Goal: Transaction & Acquisition: Purchase product/service

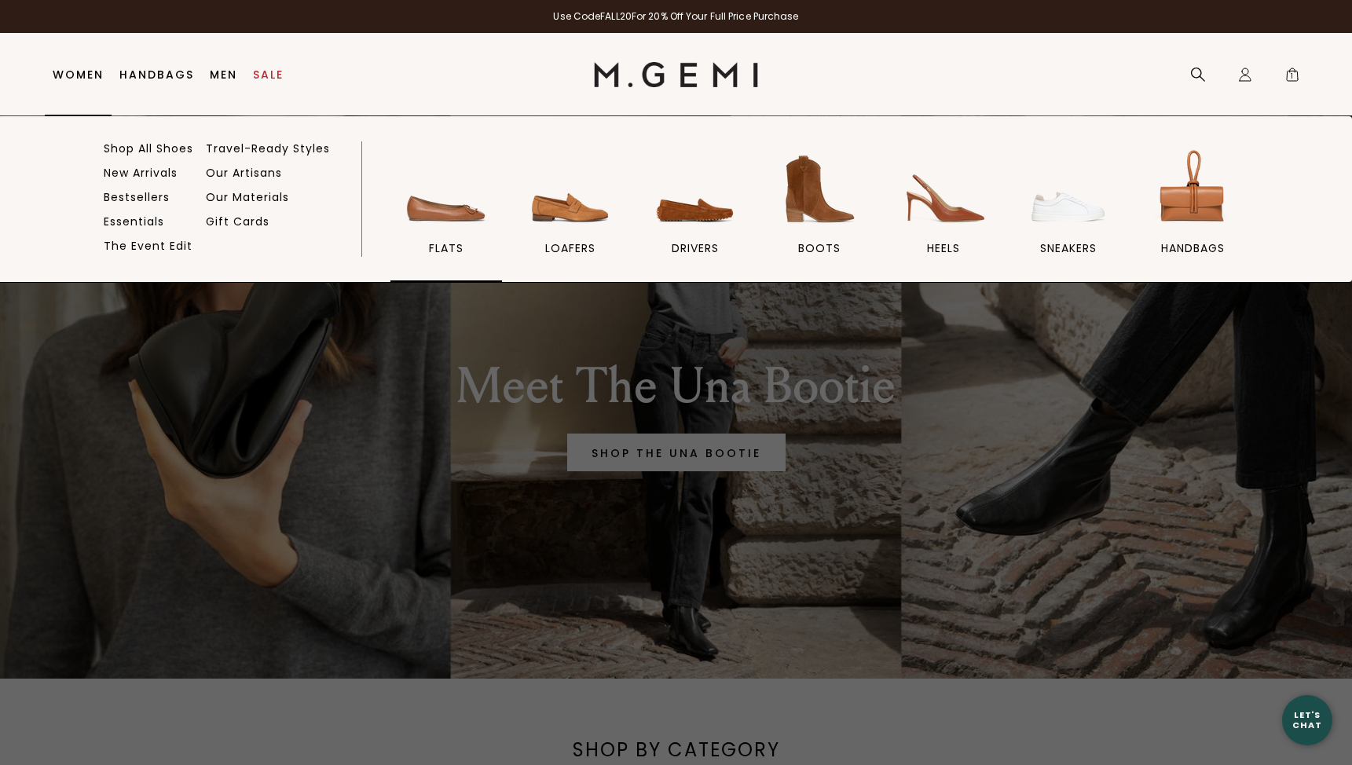
click at [460, 238] on link "flats" at bounding box center [446, 213] width 112 height 137
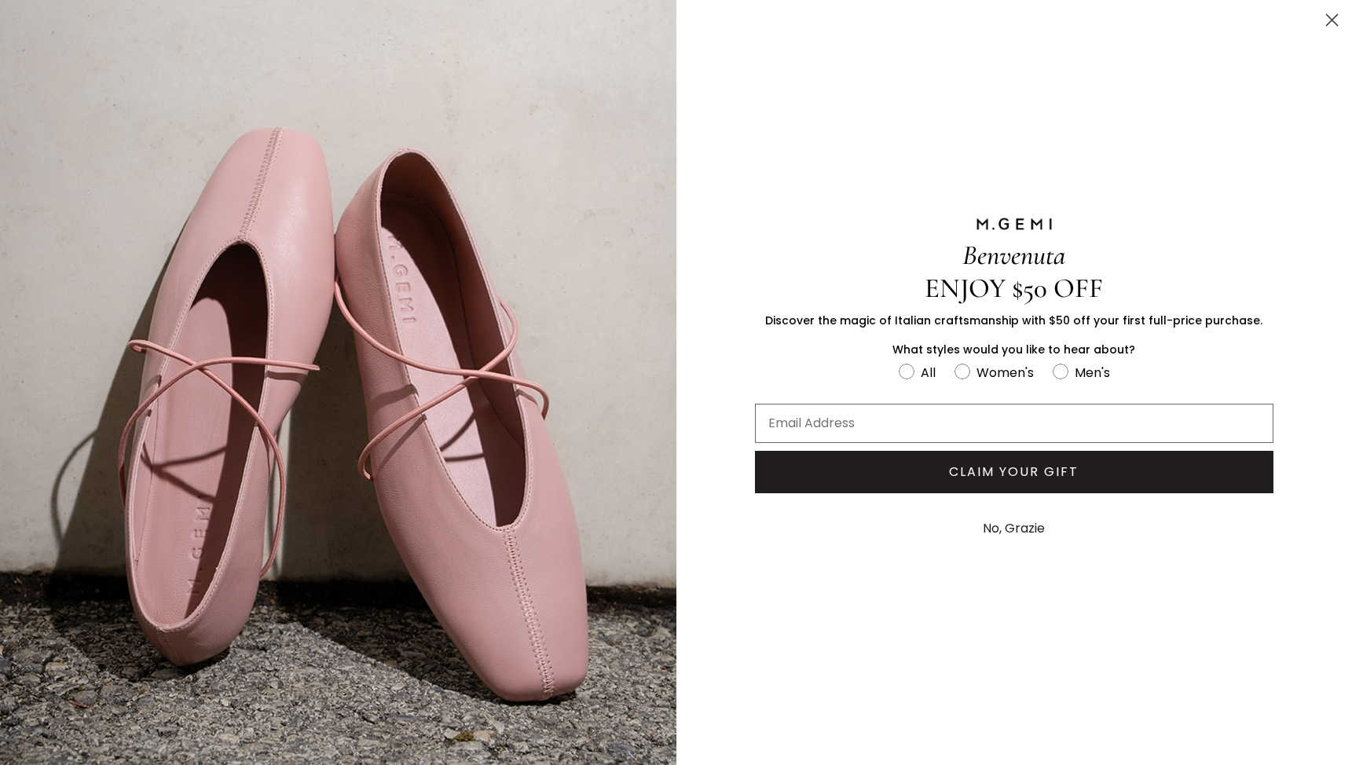
scroll to position [118, 0]
click at [966, 370] on circle "FULLSCREEN Form" at bounding box center [962, 372] width 15 height 15
click at [899, 362] on input "Women's" at bounding box center [898, 361] width 1 height 1
radio input "true"
click at [1333, 19] on icon "Close dialog" at bounding box center [1332, 20] width 11 height 11
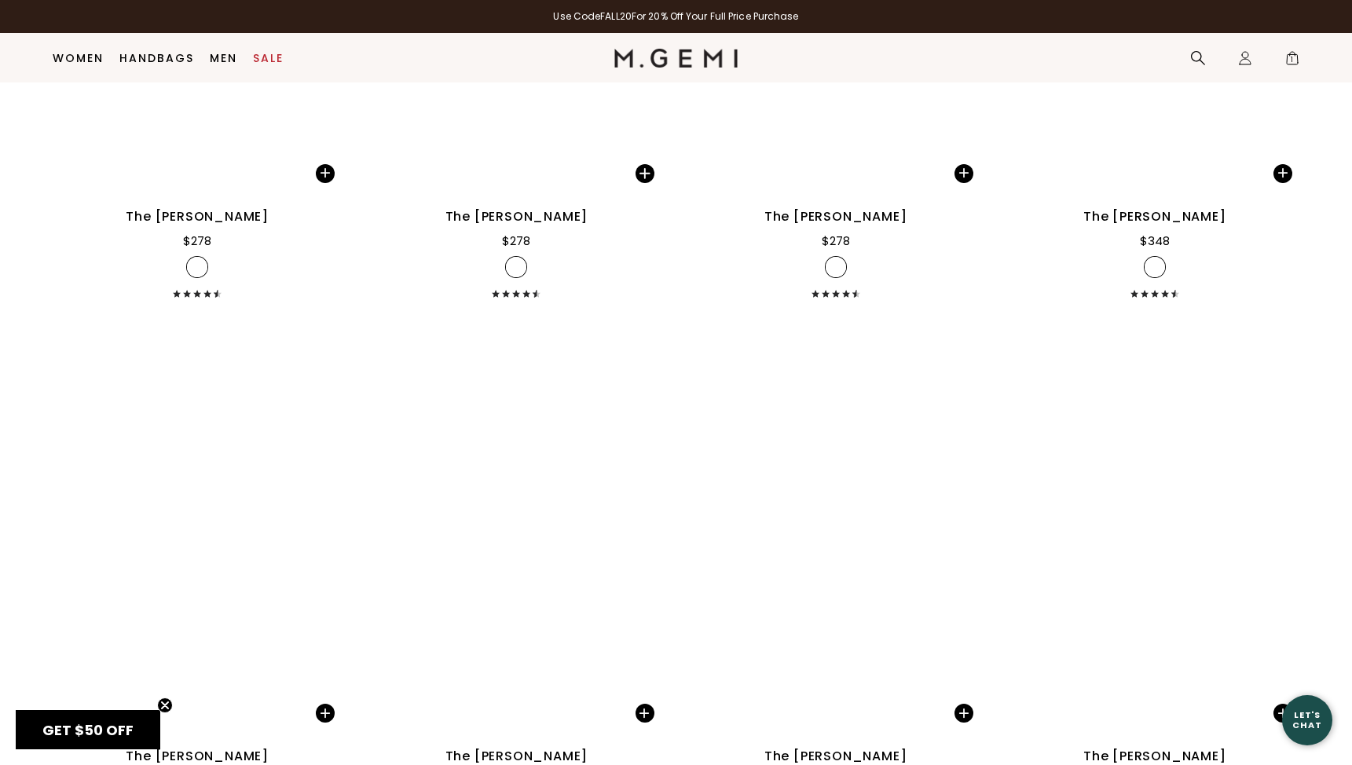
scroll to position [3513, 0]
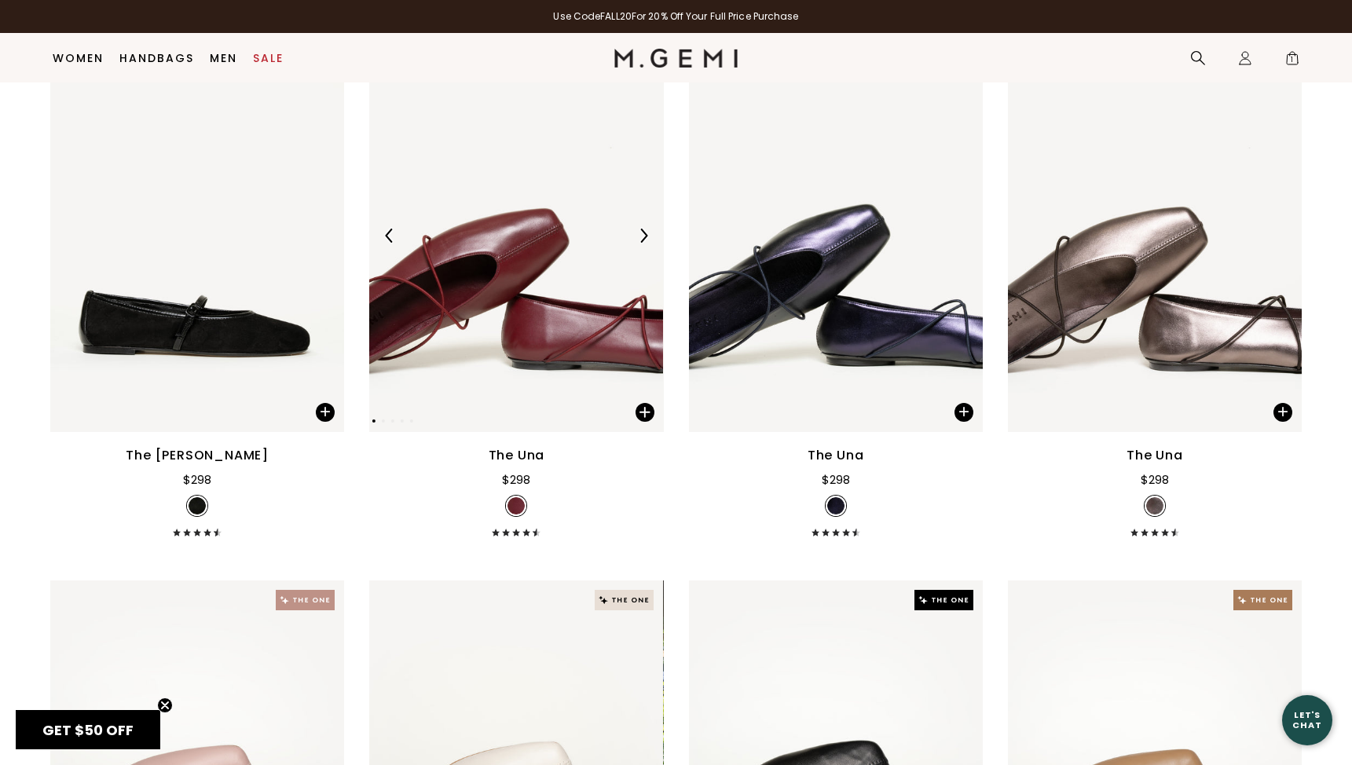
click at [559, 342] on img at bounding box center [516, 236] width 294 height 392
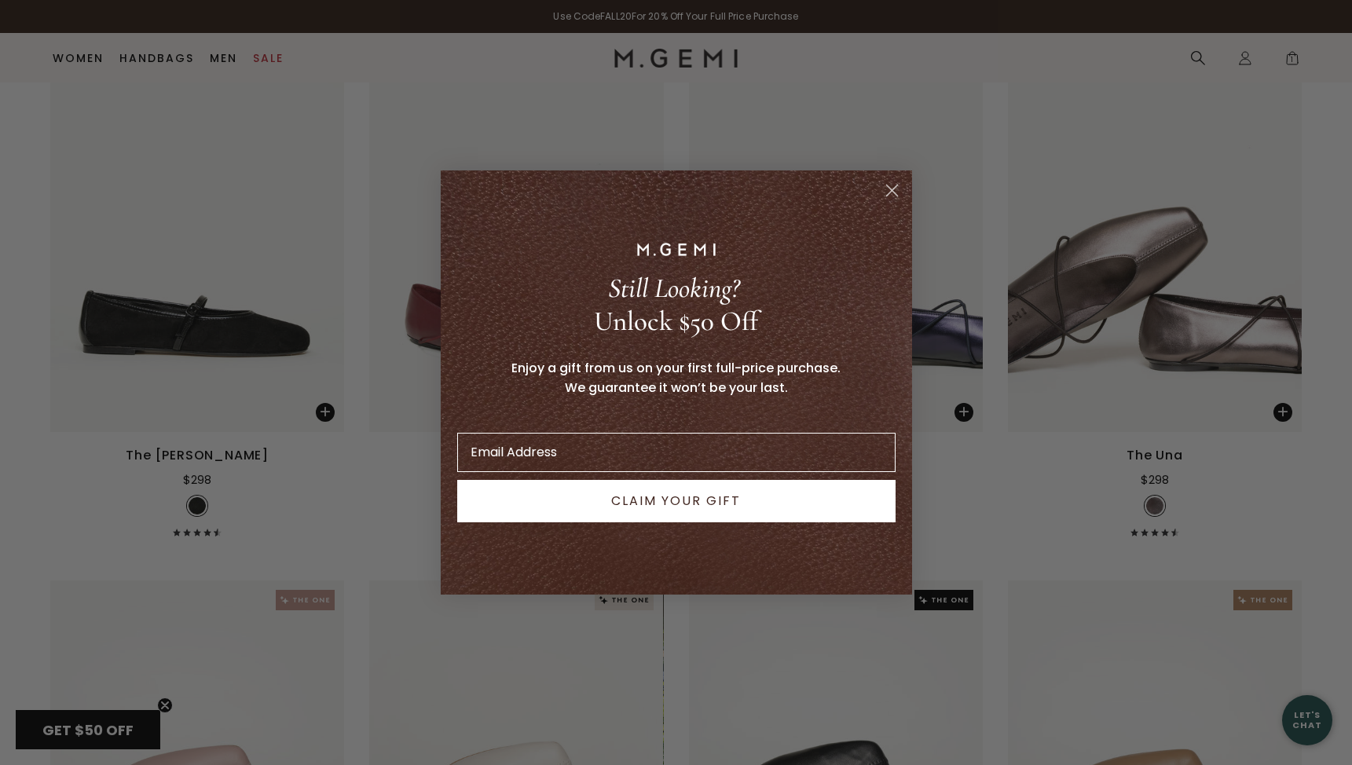
click at [887, 190] on circle "Close dialog" at bounding box center [891, 191] width 26 height 26
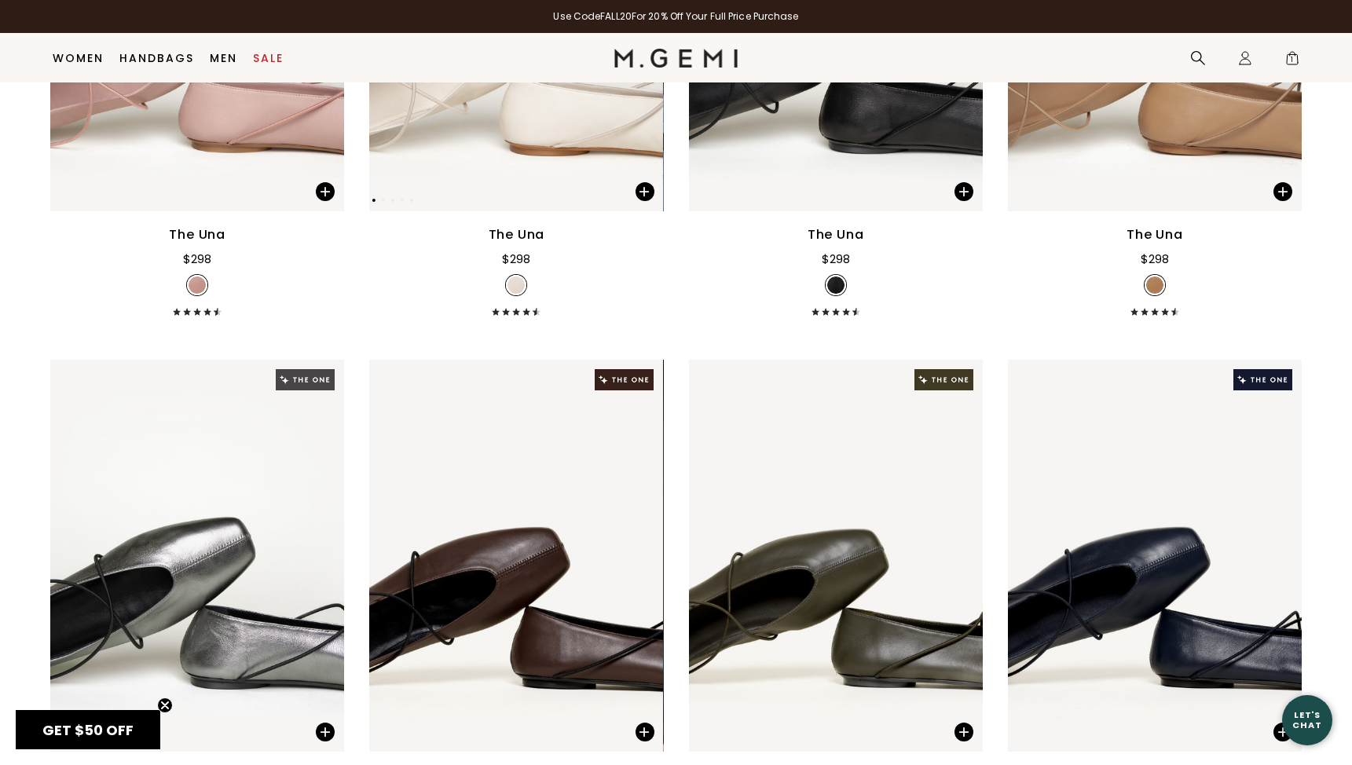
scroll to position [4561, 0]
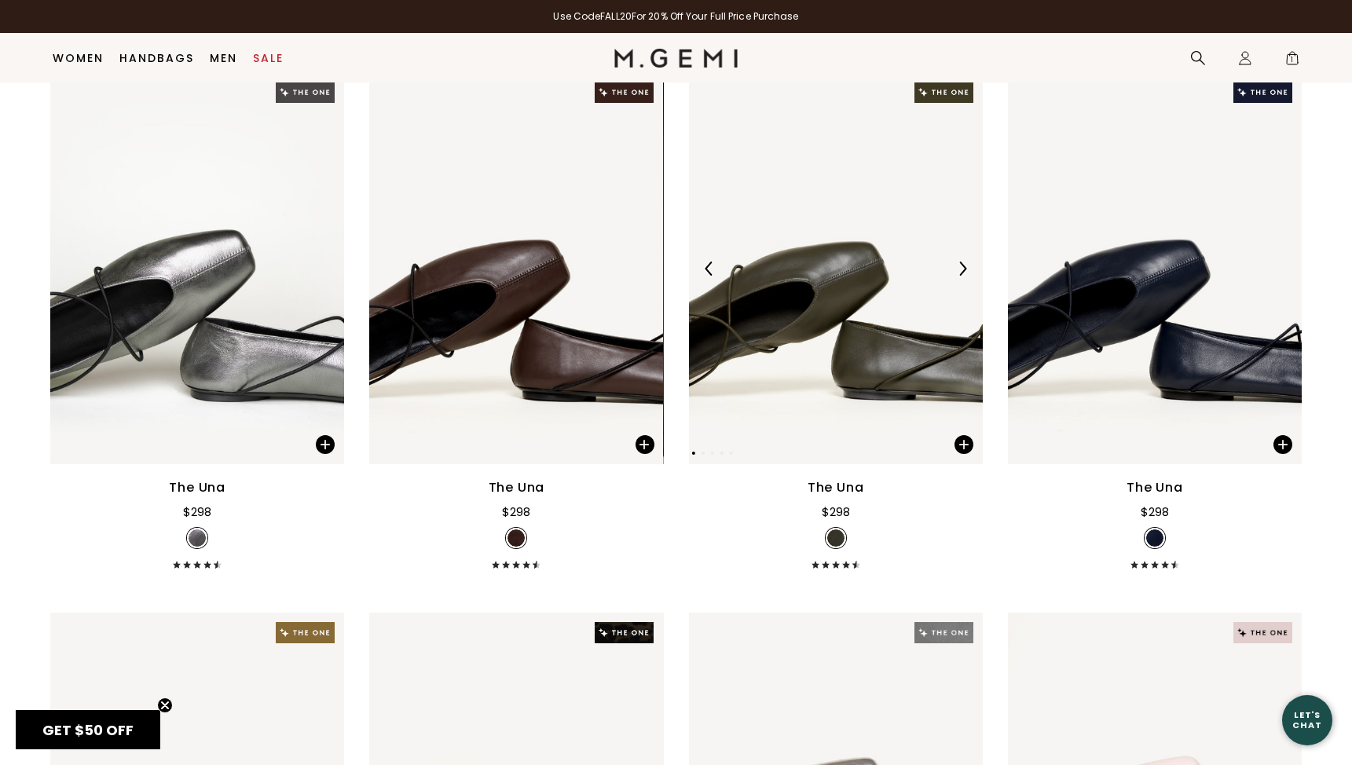
click at [903, 390] on img at bounding box center [836, 268] width 294 height 392
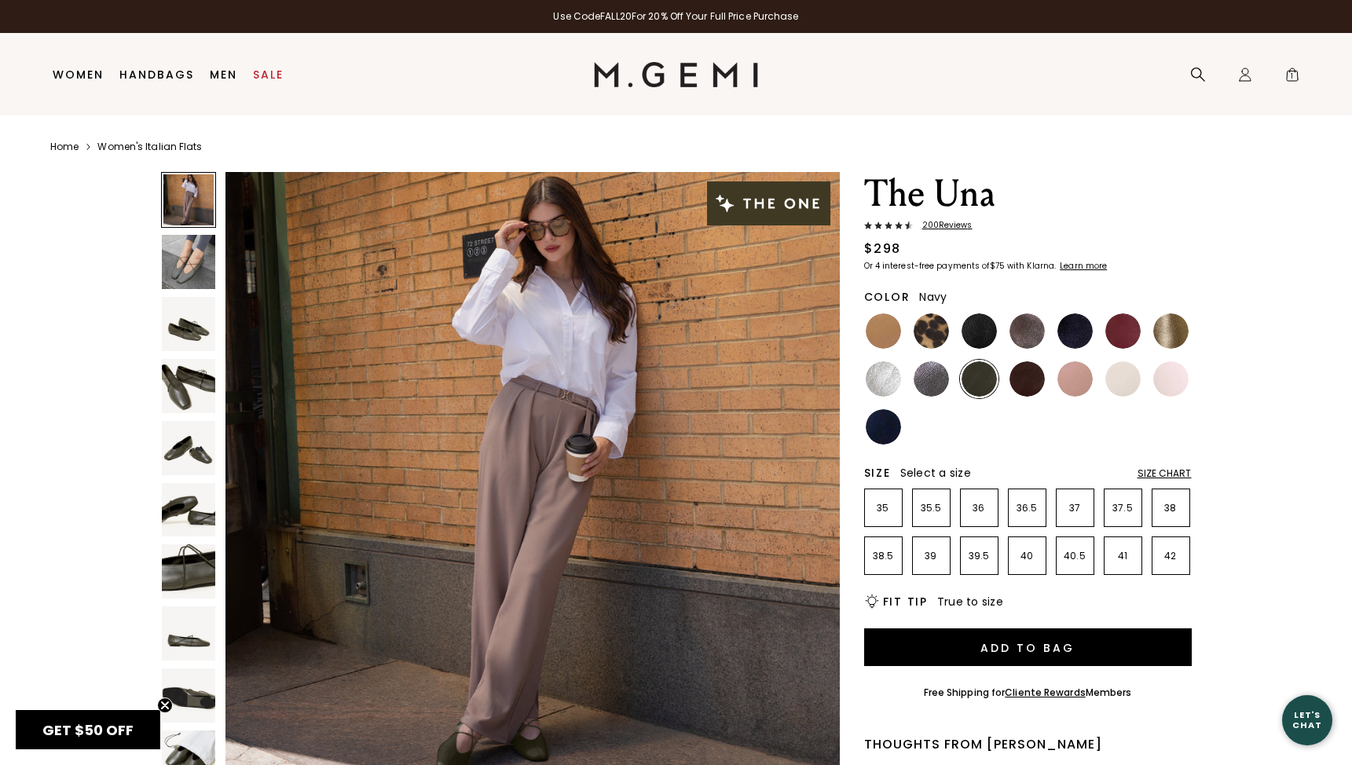
click at [886, 420] on img at bounding box center [883, 426] width 35 height 35
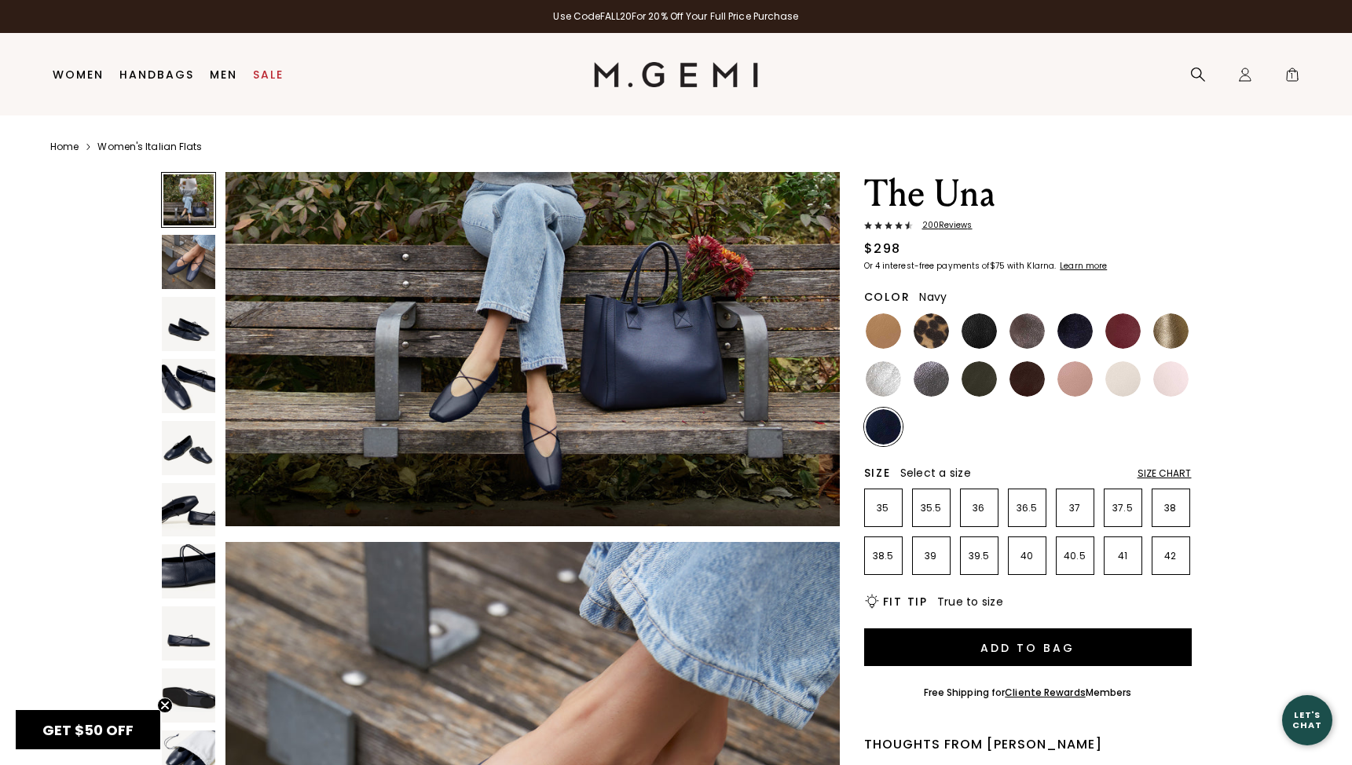
scroll to position [271, 0]
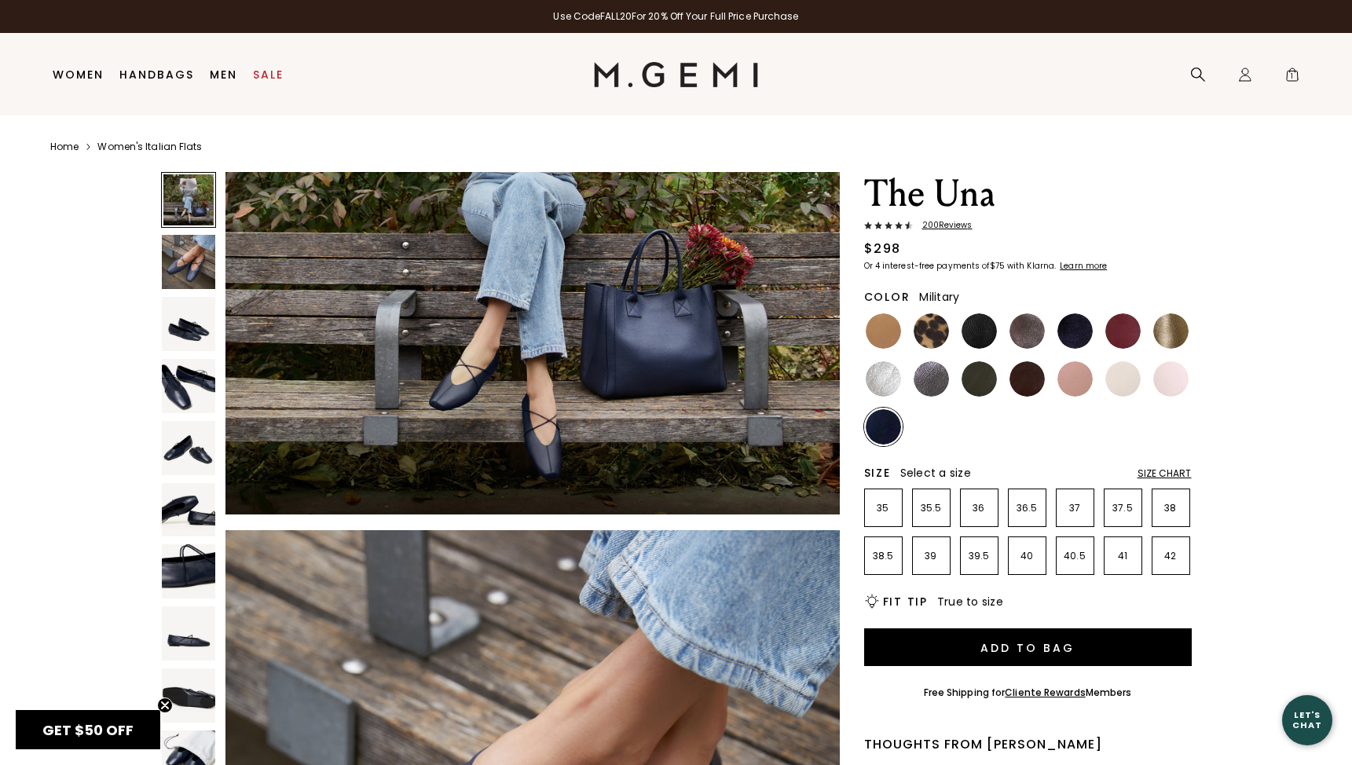
click at [982, 381] on img at bounding box center [979, 378] width 35 height 35
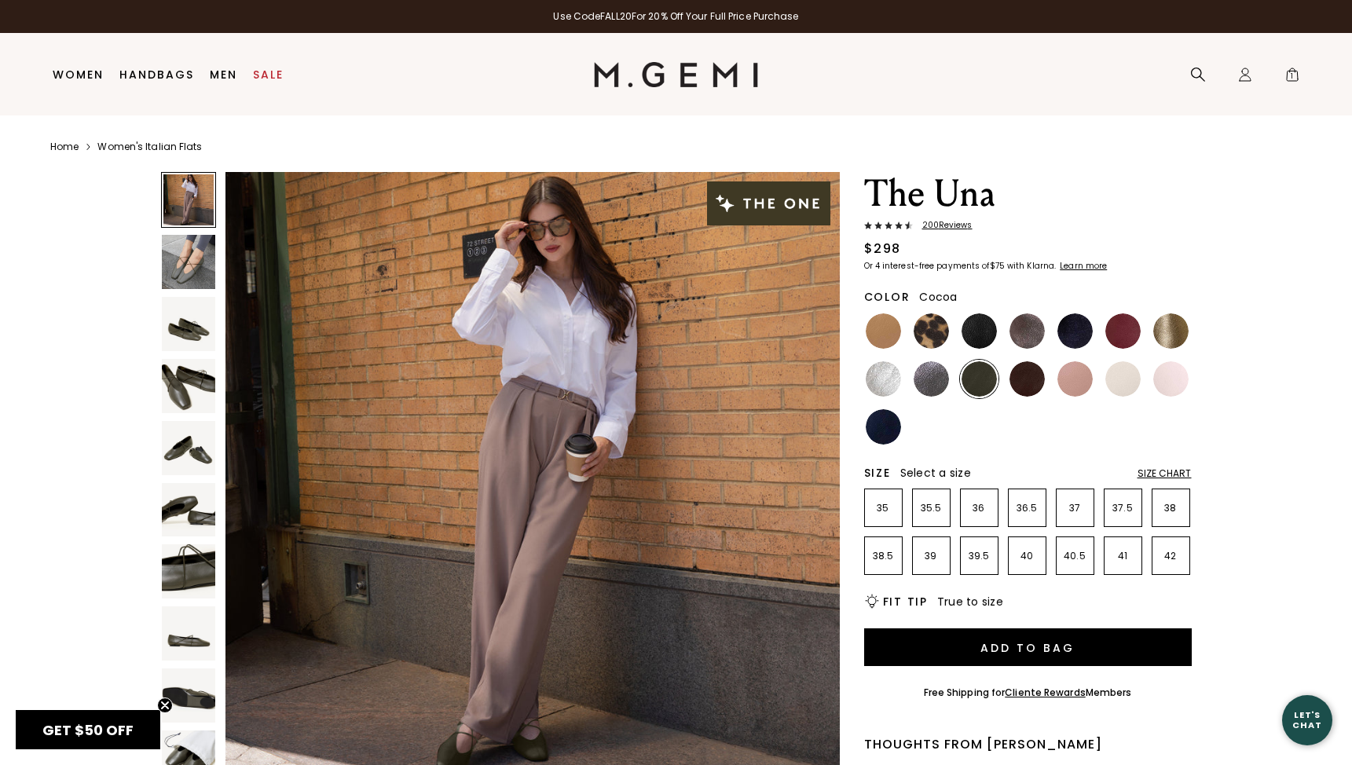
click at [1036, 334] on img at bounding box center [1027, 330] width 35 height 35
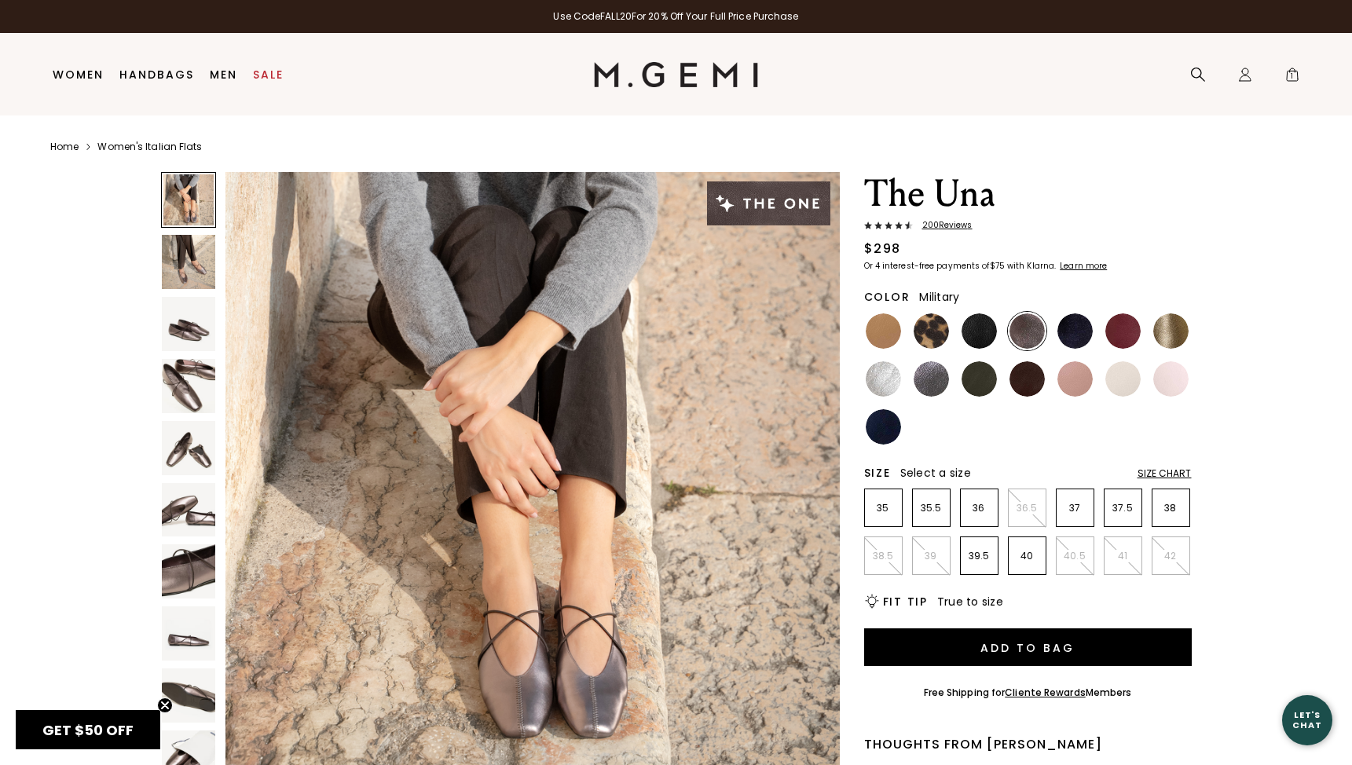
click at [984, 395] on img at bounding box center [979, 378] width 35 height 35
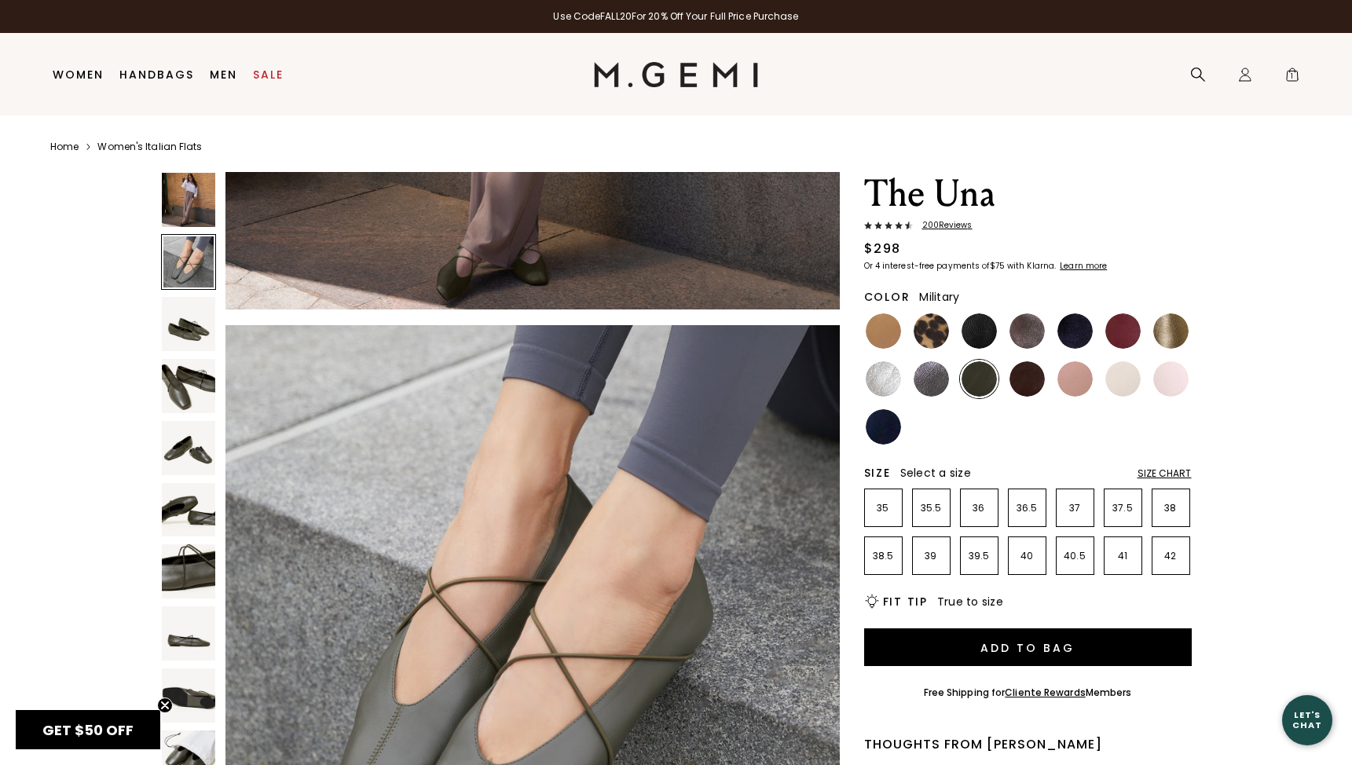
scroll to position [419, 0]
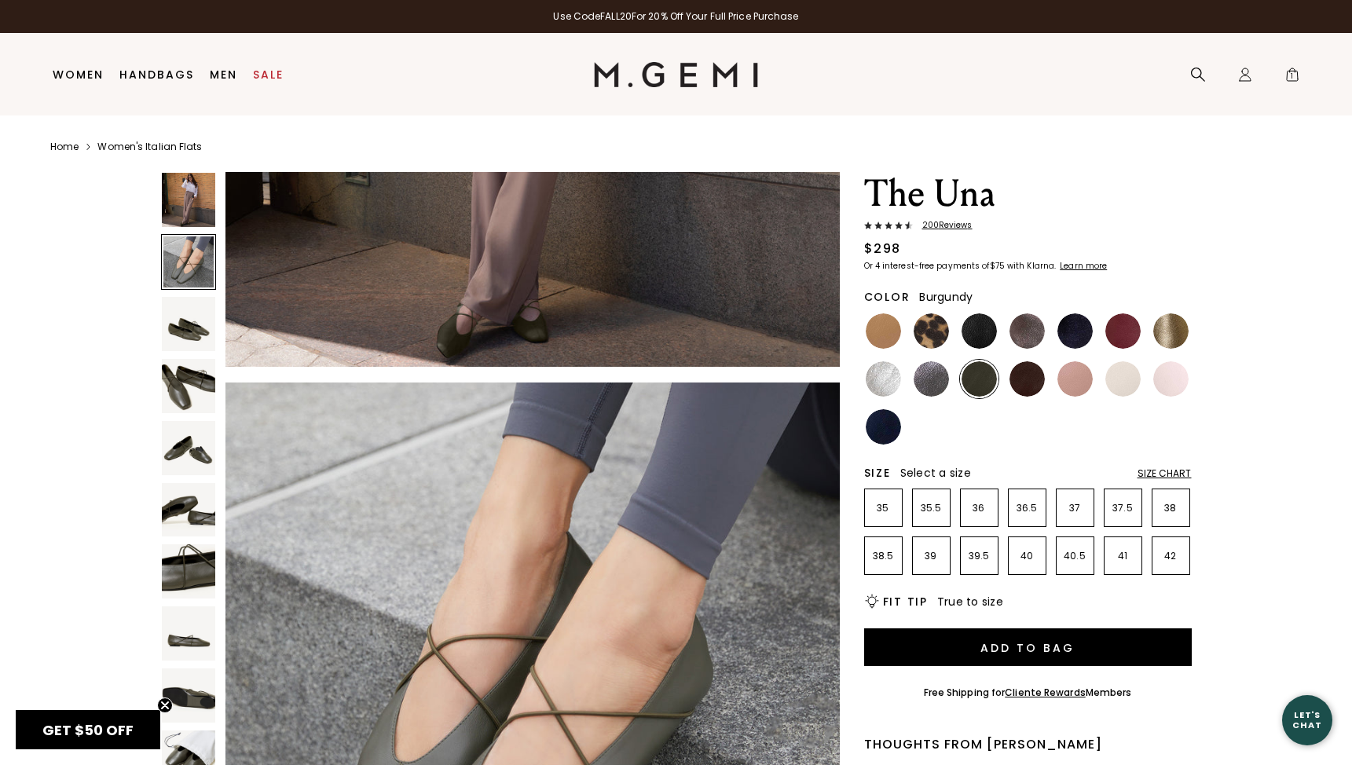
click at [1131, 342] on img at bounding box center [1122, 330] width 35 height 35
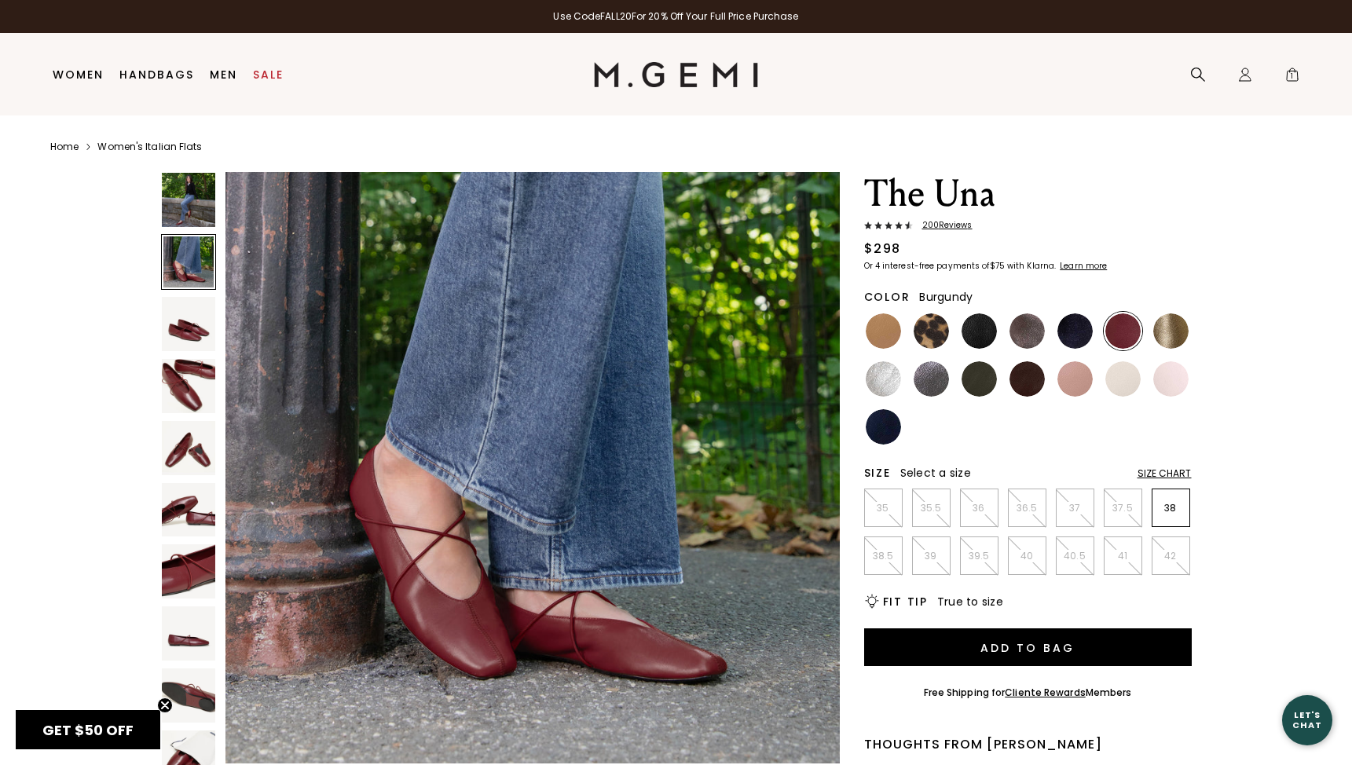
scroll to position [662, 0]
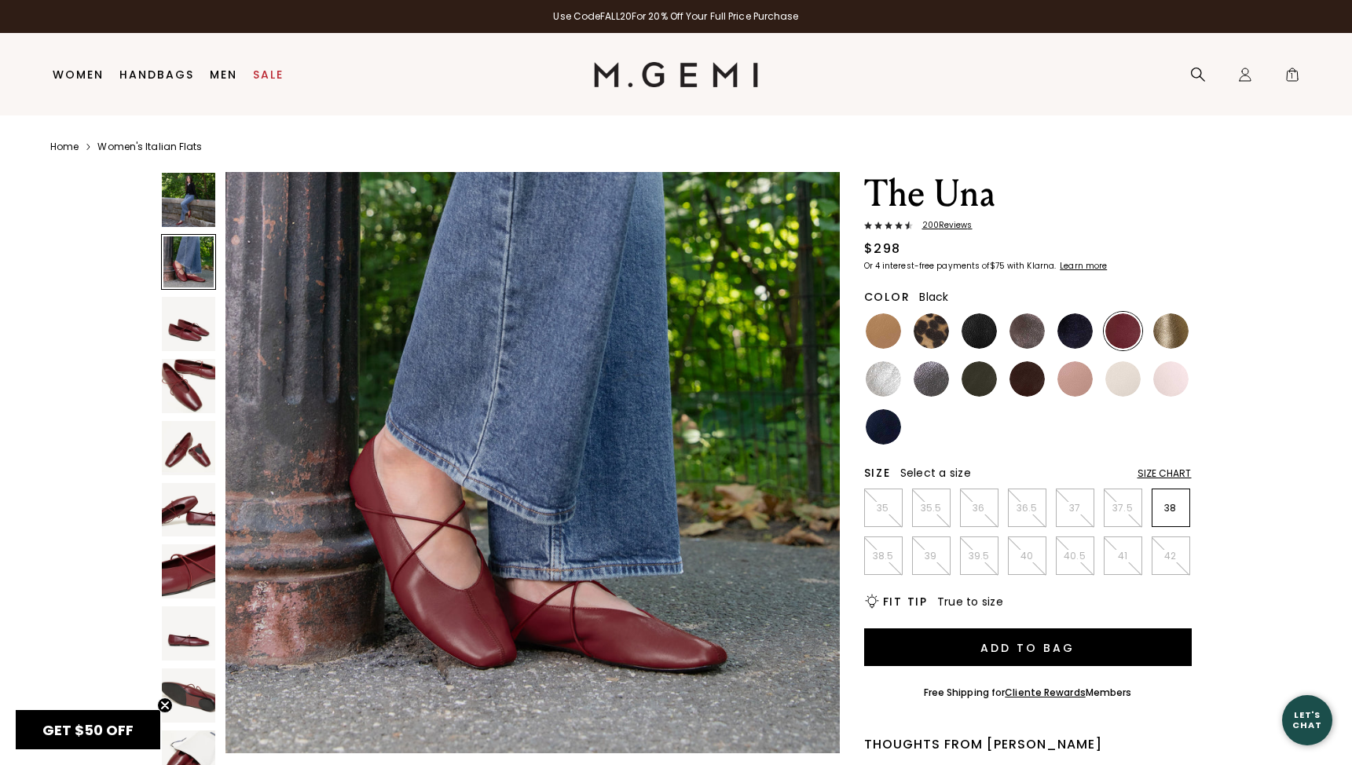
click at [973, 330] on img at bounding box center [979, 330] width 35 height 35
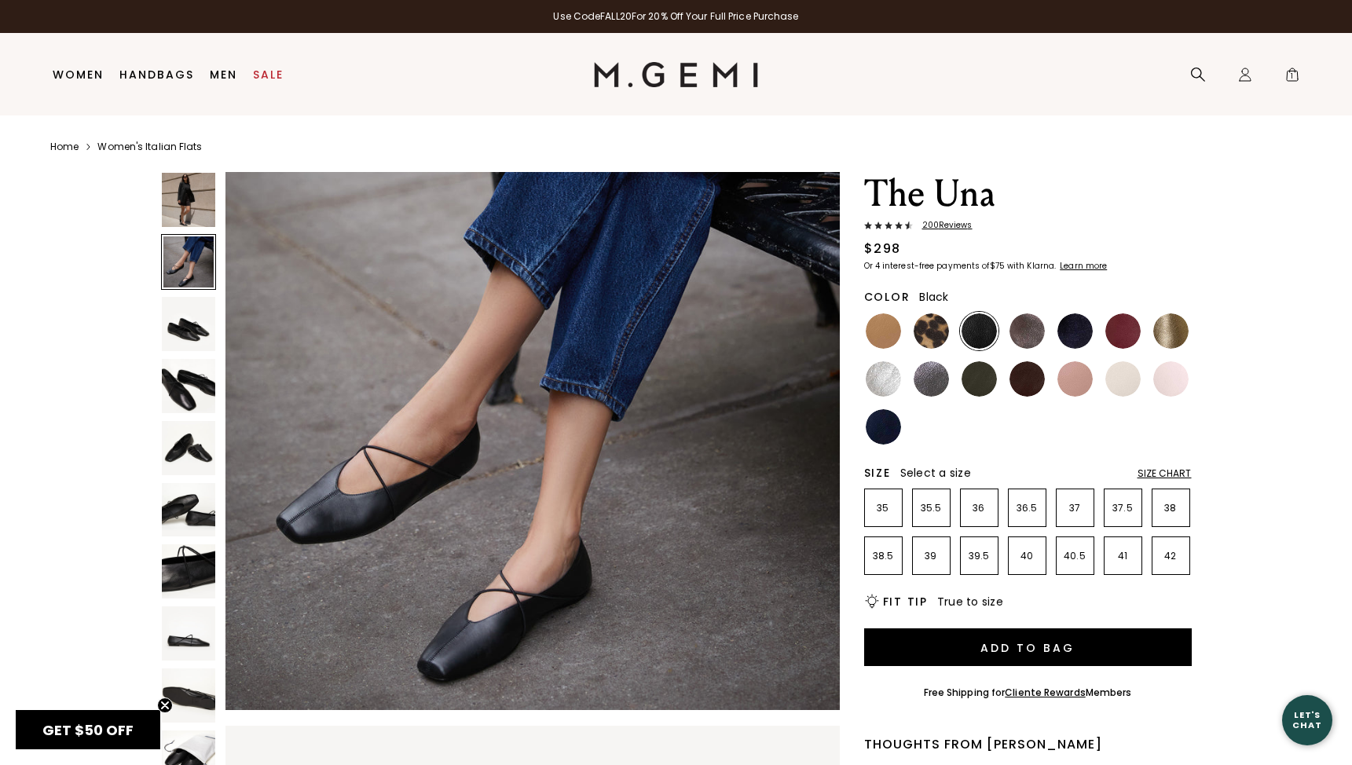
scroll to position [706, 0]
click at [1071, 397] on div at bounding box center [1075, 379] width 38 height 38
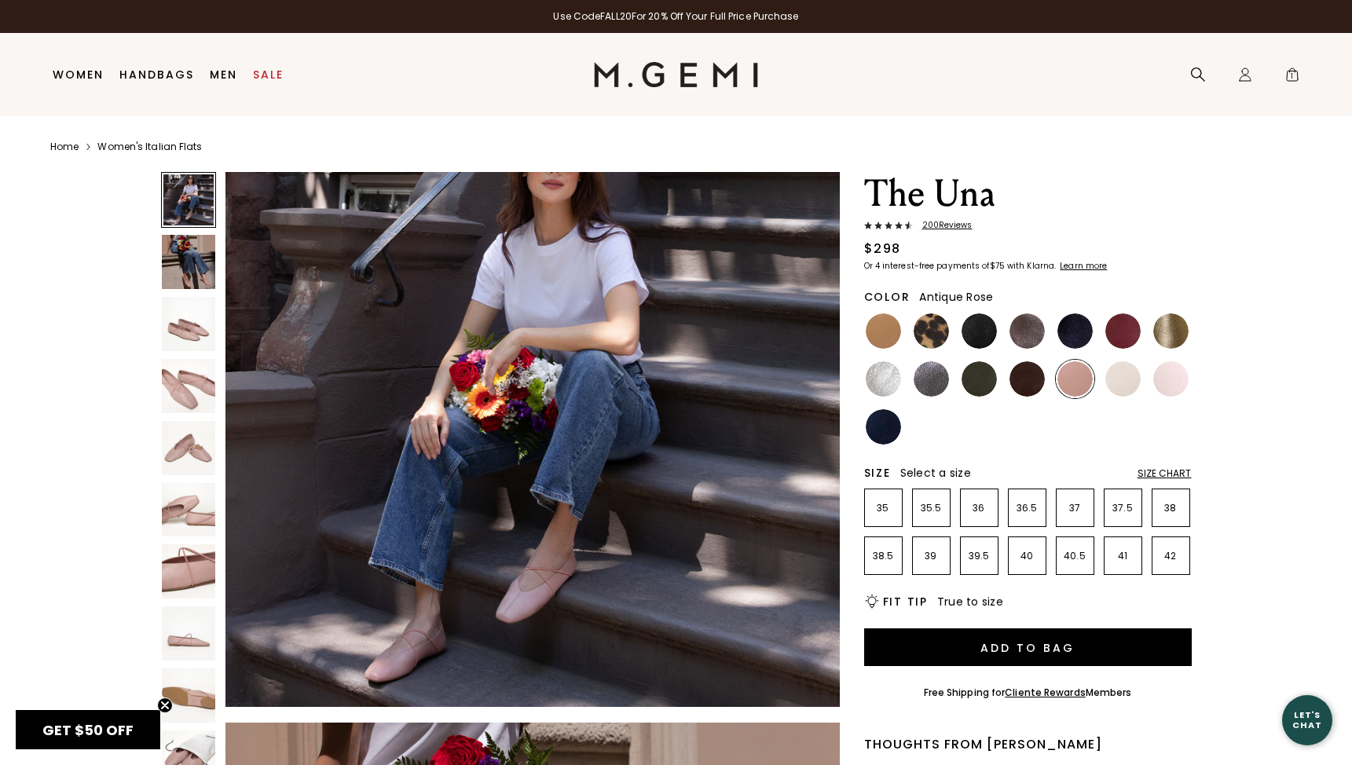
scroll to position [82, 0]
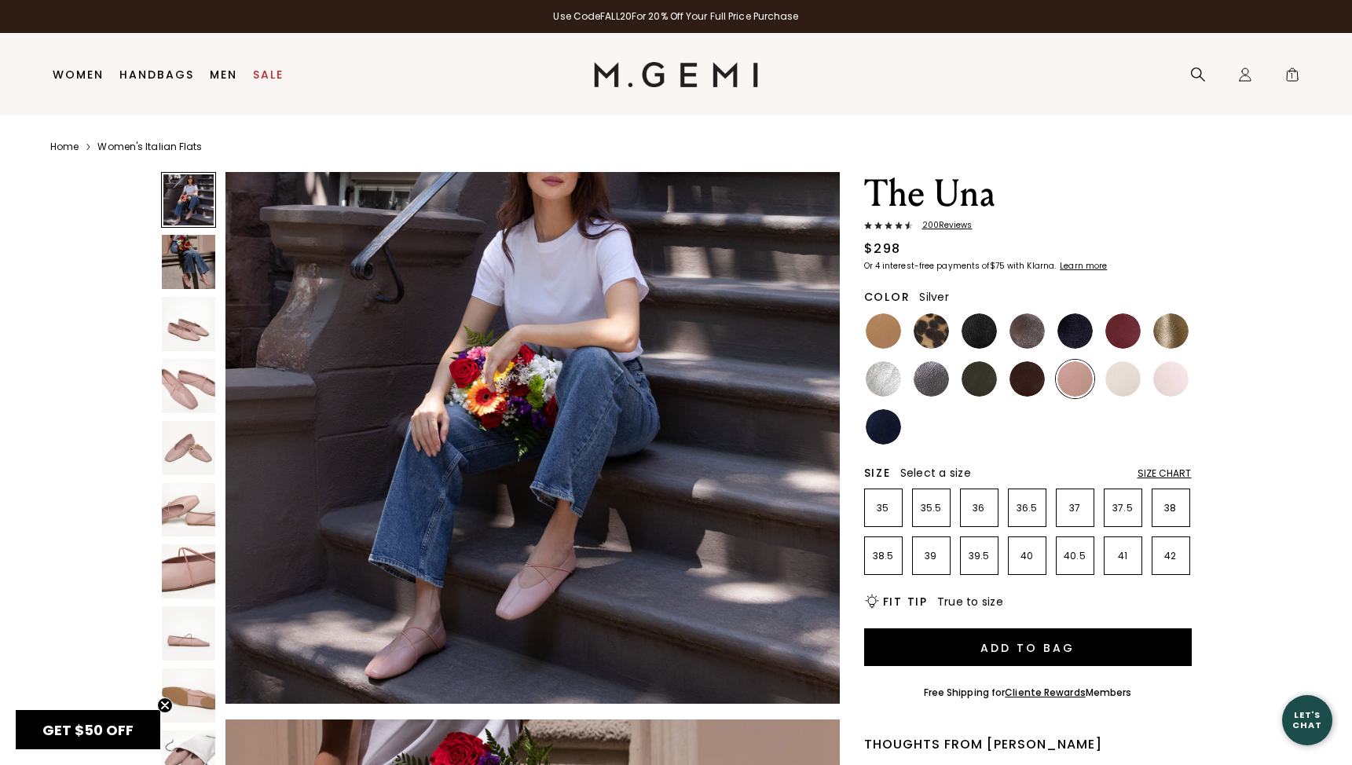
click at [887, 379] on img at bounding box center [883, 378] width 35 height 35
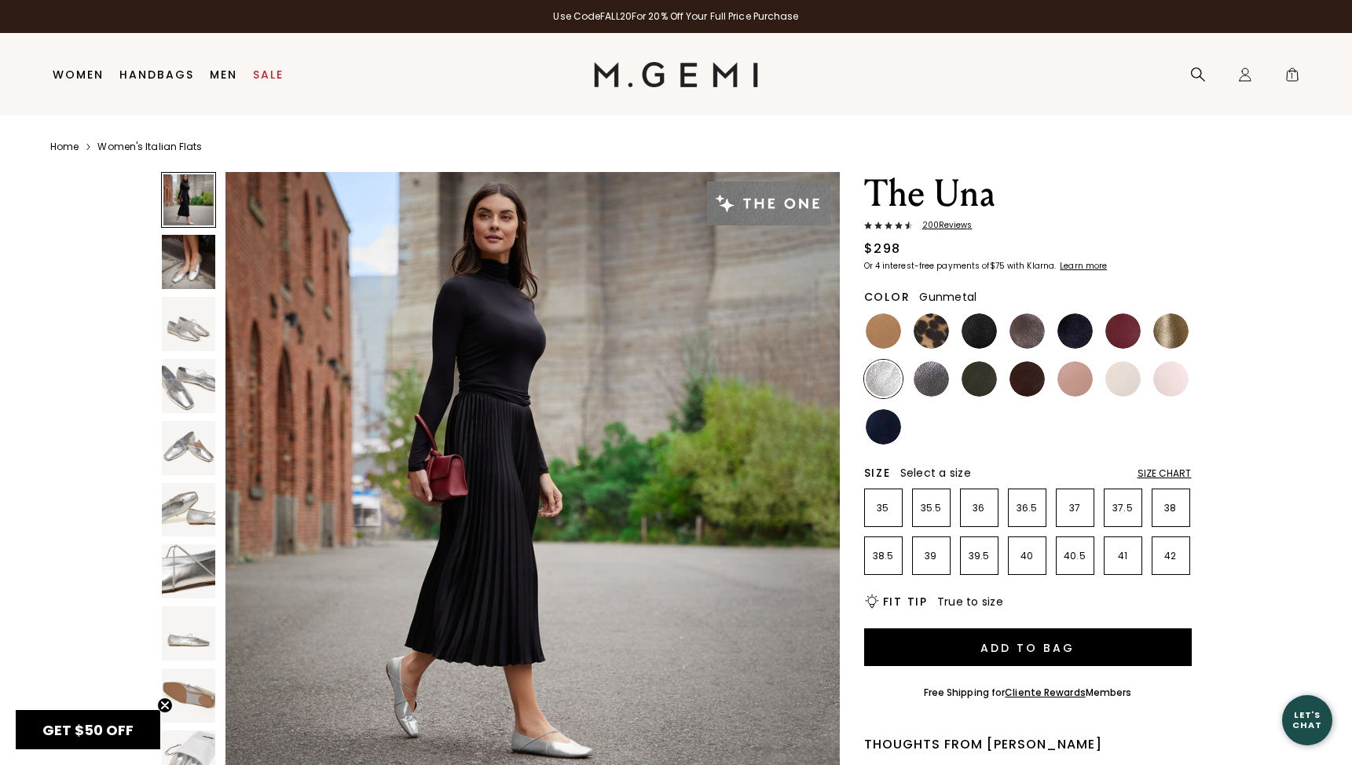
click at [925, 381] on img at bounding box center [931, 378] width 35 height 35
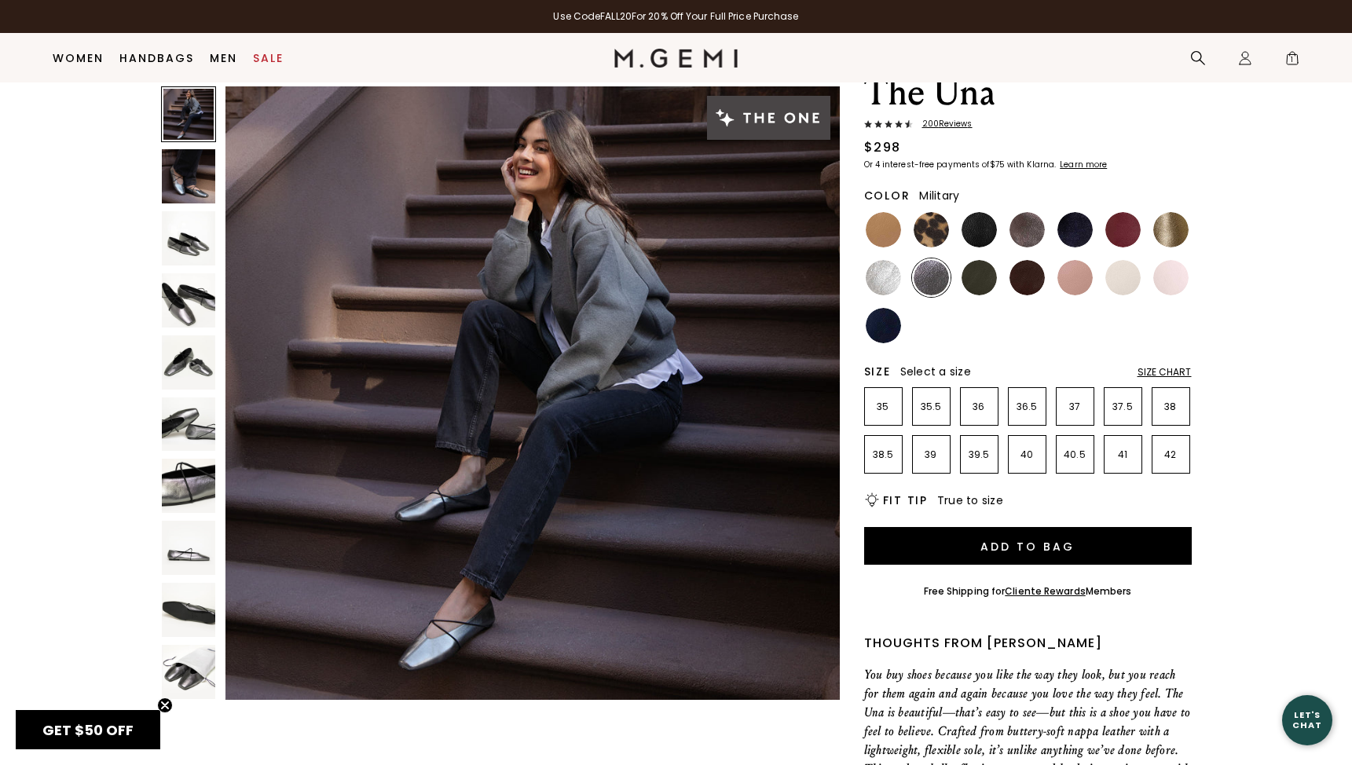
click at [984, 281] on img at bounding box center [979, 277] width 35 height 35
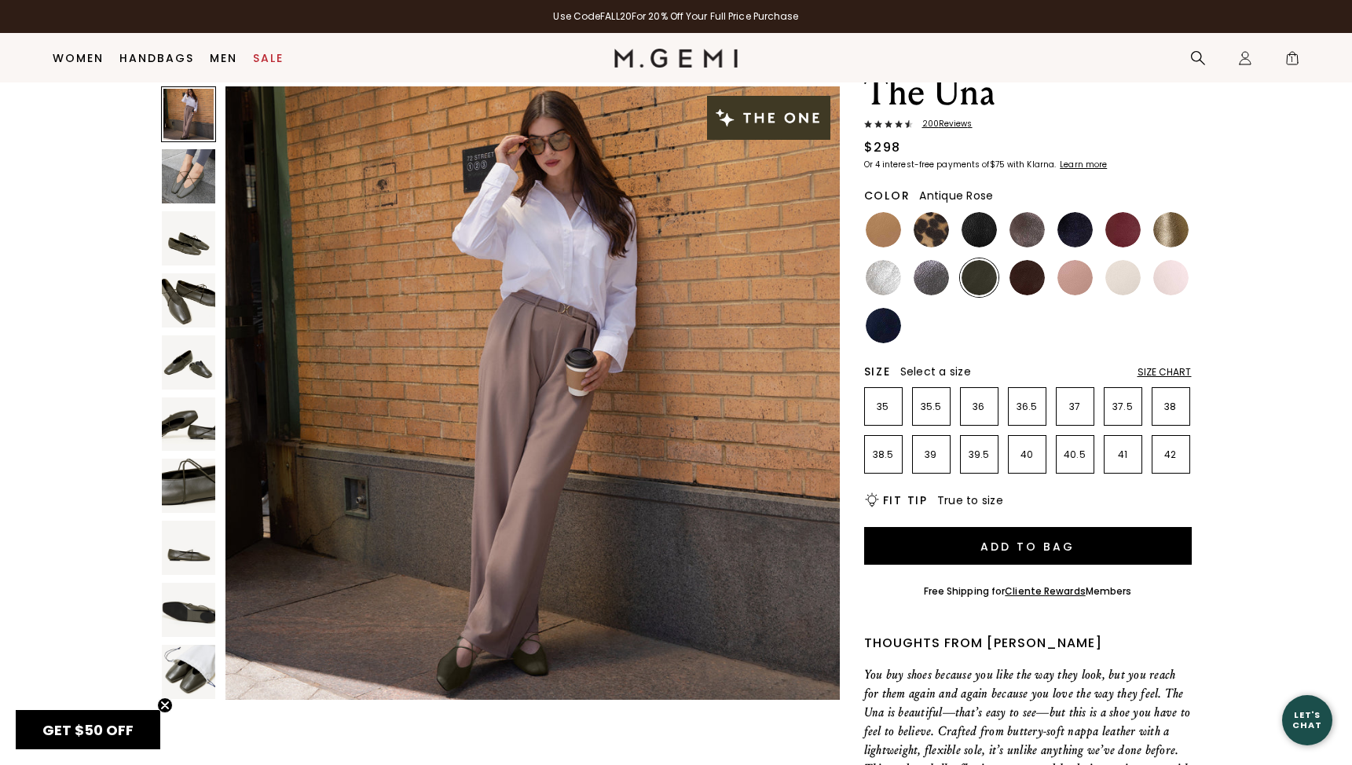
click at [1069, 283] on img at bounding box center [1075, 277] width 35 height 35
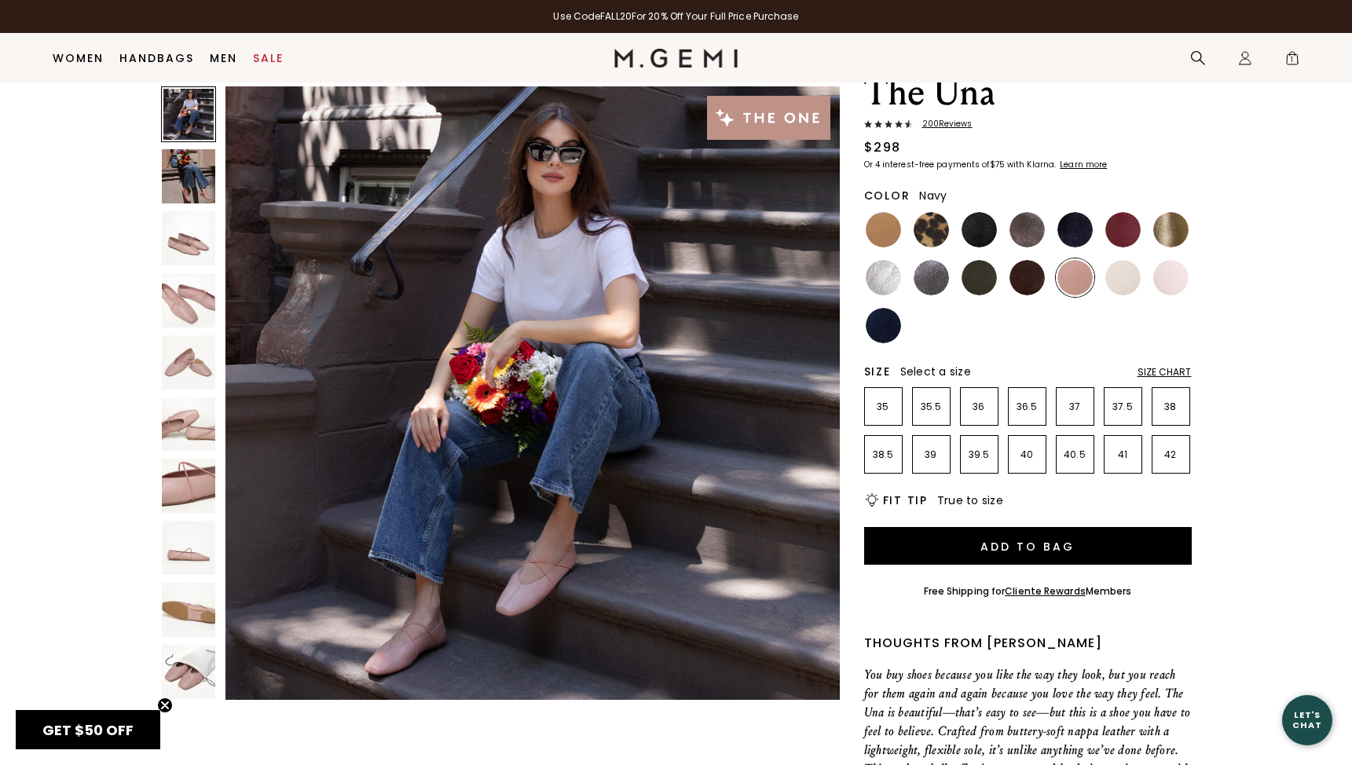
click at [872, 337] on img at bounding box center [883, 325] width 35 height 35
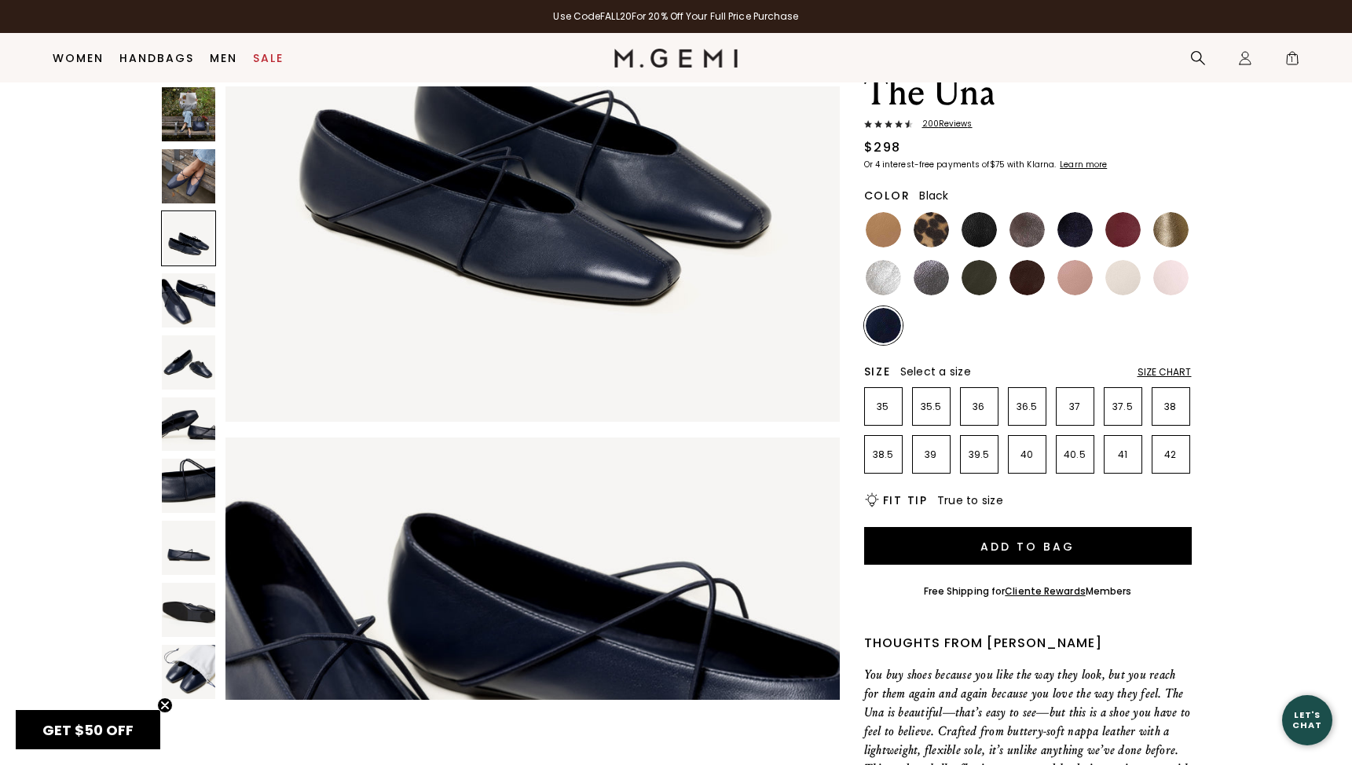
click at [981, 240] on img at bounding box center [979, 229] width 35 height 35
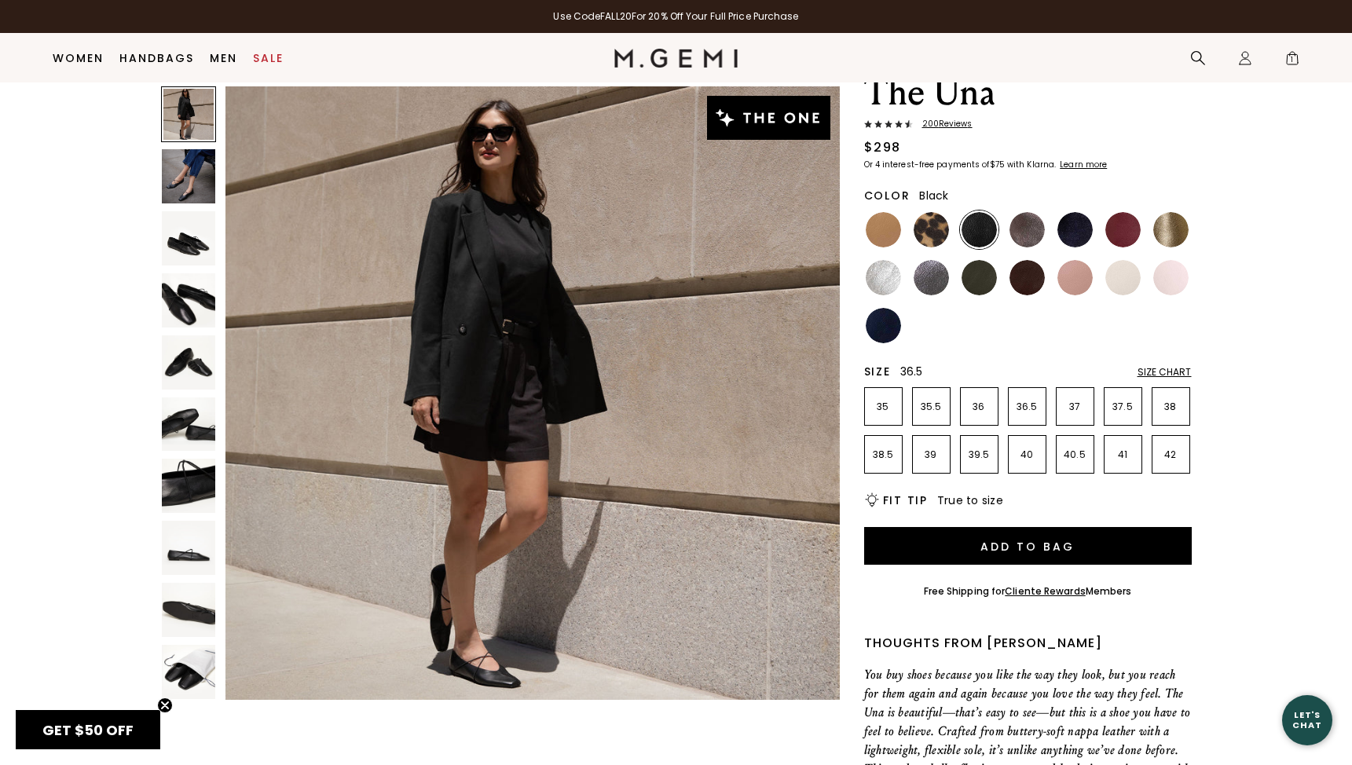
click at [1032, 411] on p "36.5" at bounding box center [1027, 407] width 37 height 13
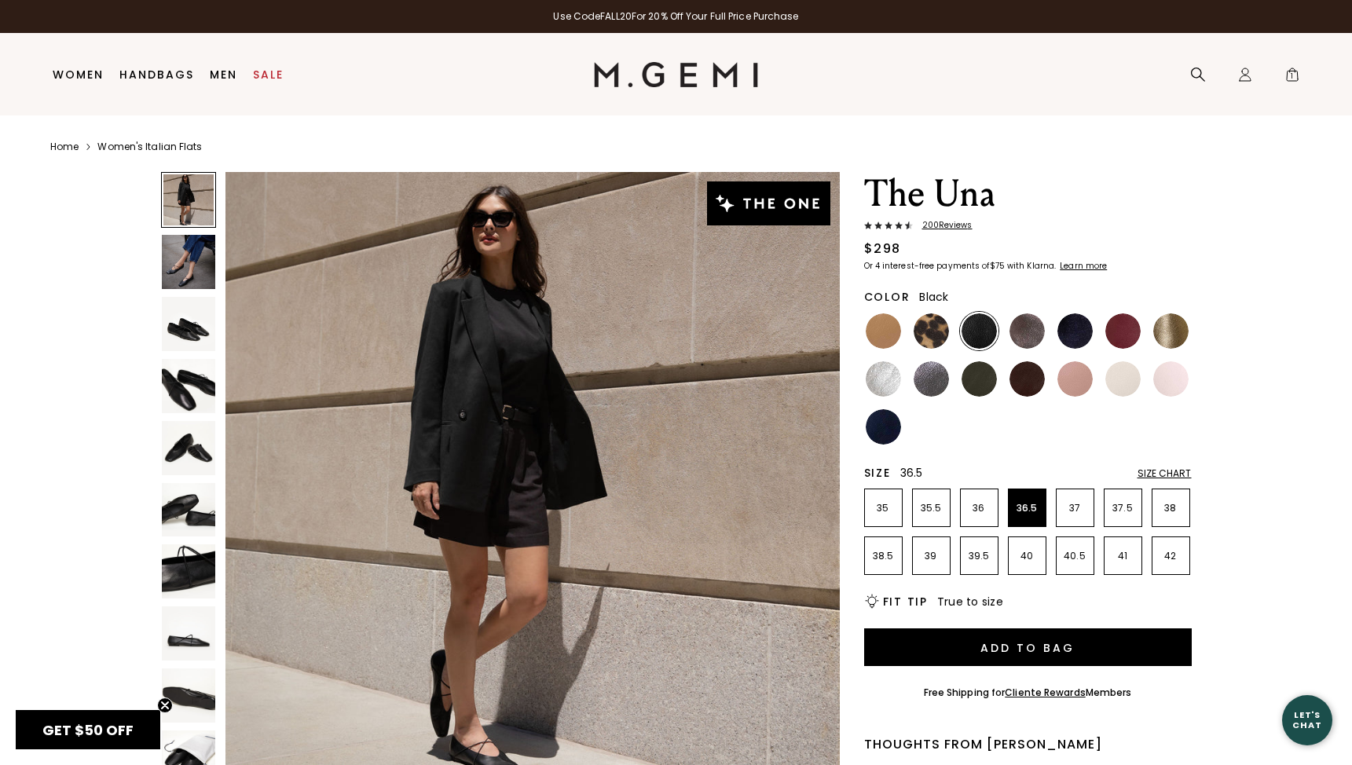
click at [948, 224] on span "200 Review s" at bounding box center [943, 225] width 60 height 9
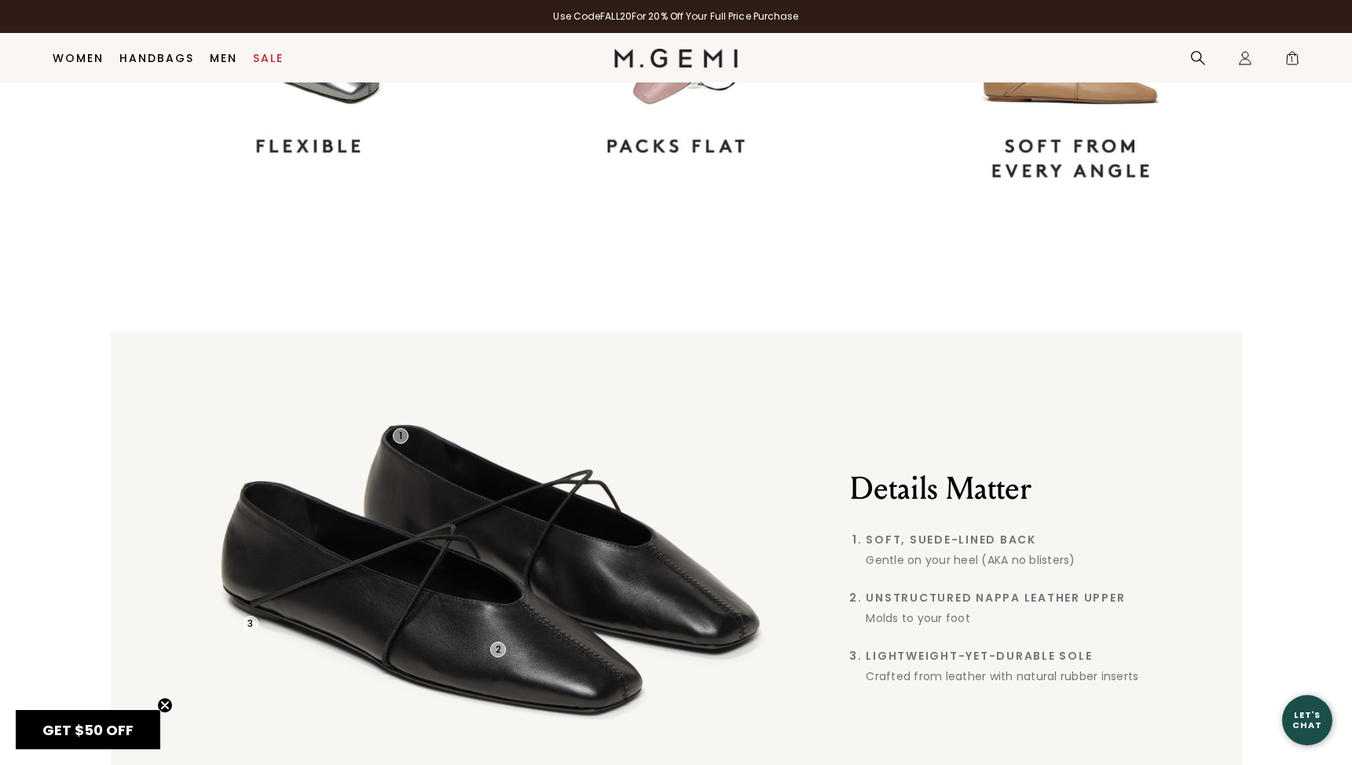
scroll to position [1574, 0]
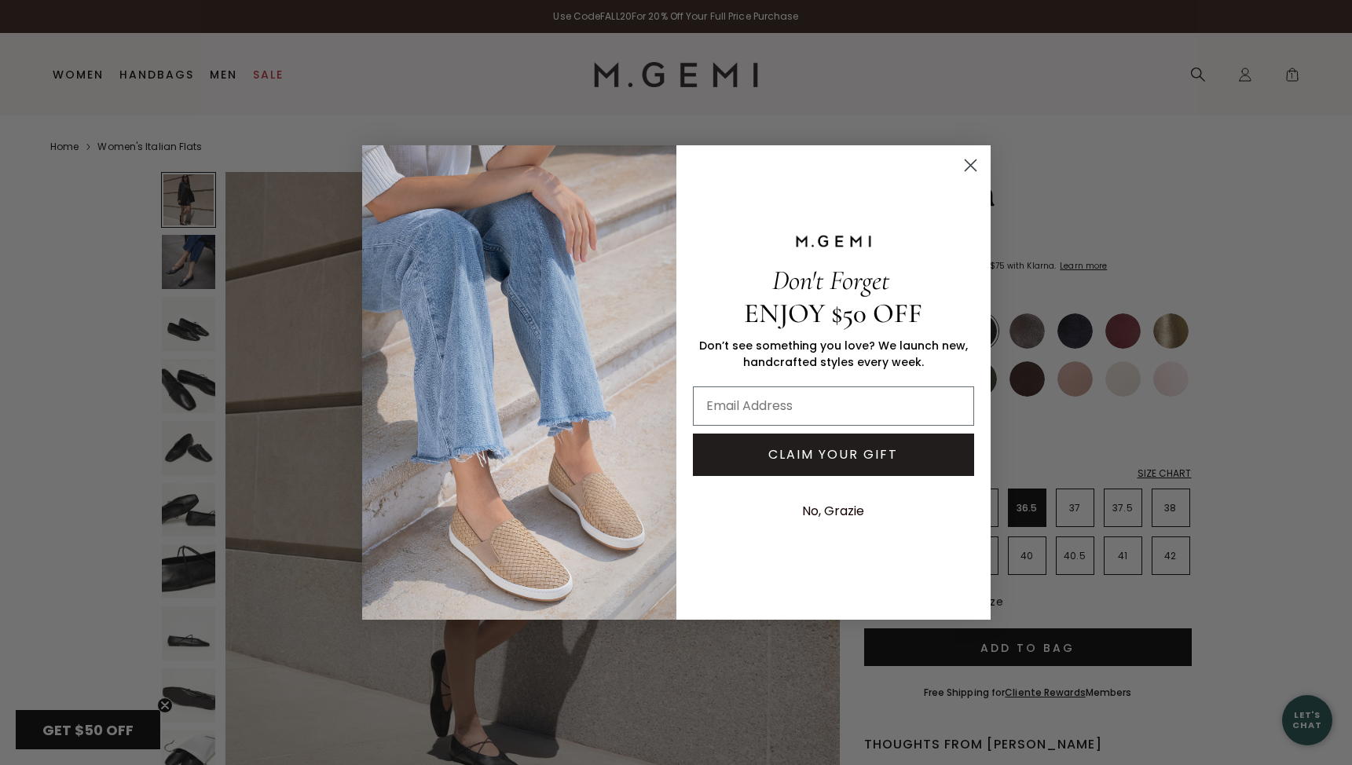
click at [970, 162] on circle "Close dialog" at bounding box center [970, 165] width 26 height 26
